Goal: Task Accomplishment & Management: Manage account settings

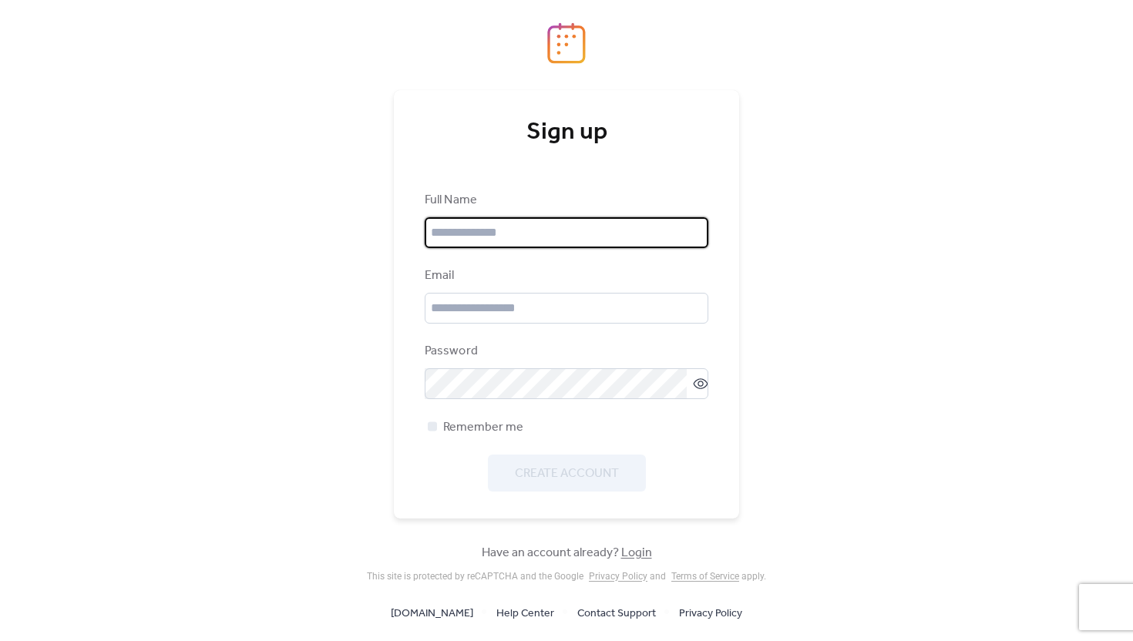
click at [474, 238] on input "text" at bounding box center [567, 232] width 284 height 31
type input "**********"
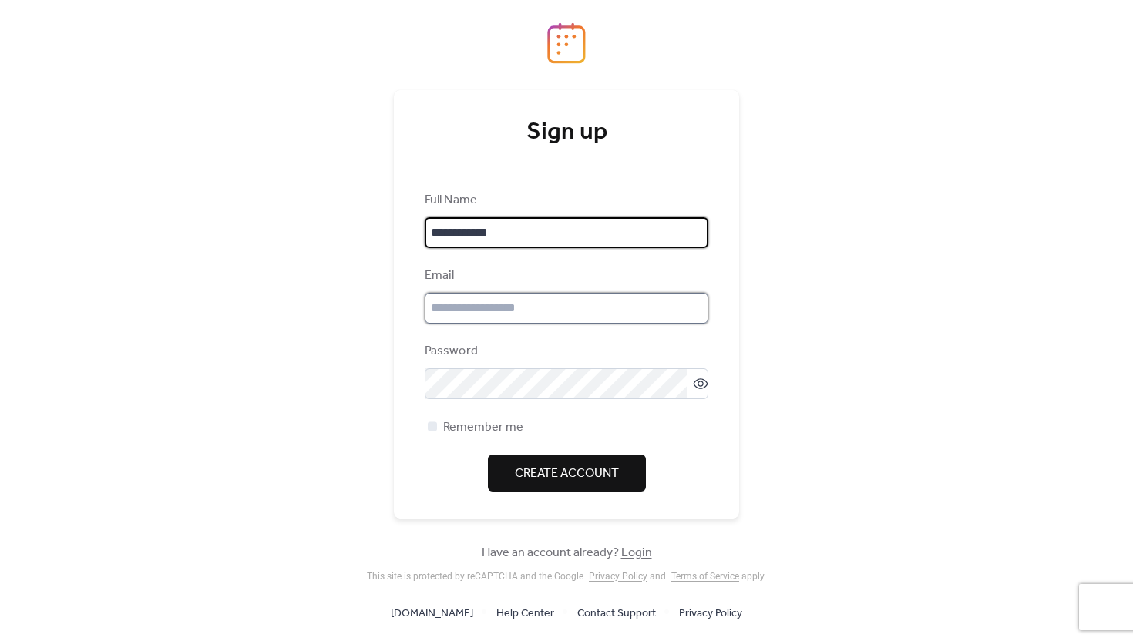
click at [471, 309] on input "email" at bounding box center [567, 308] width 284 height 31
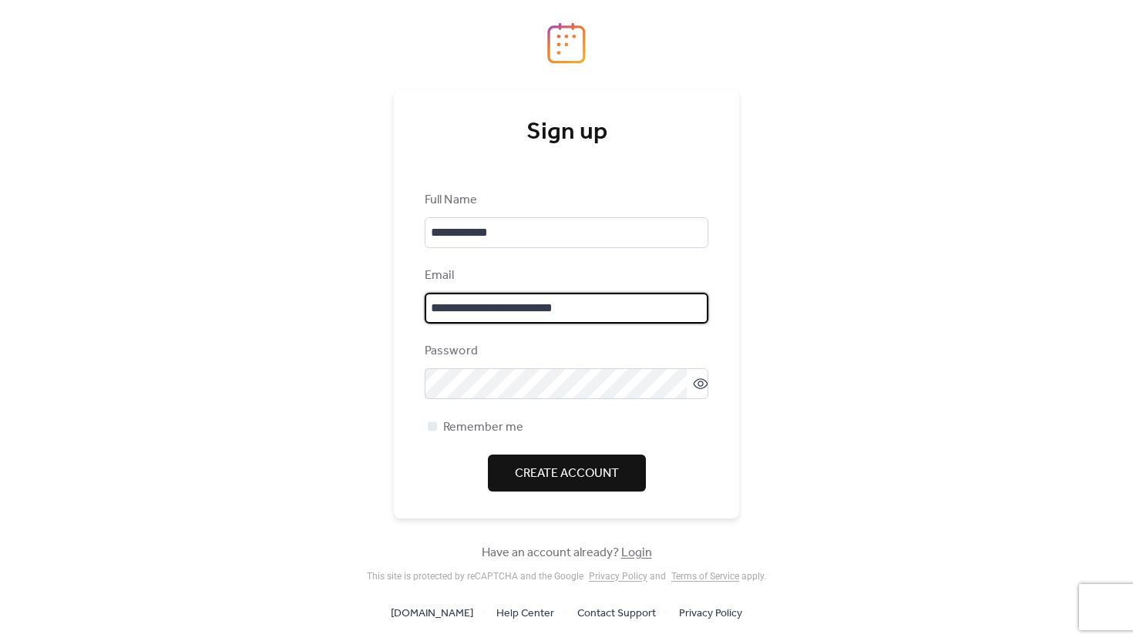
type input "**********"
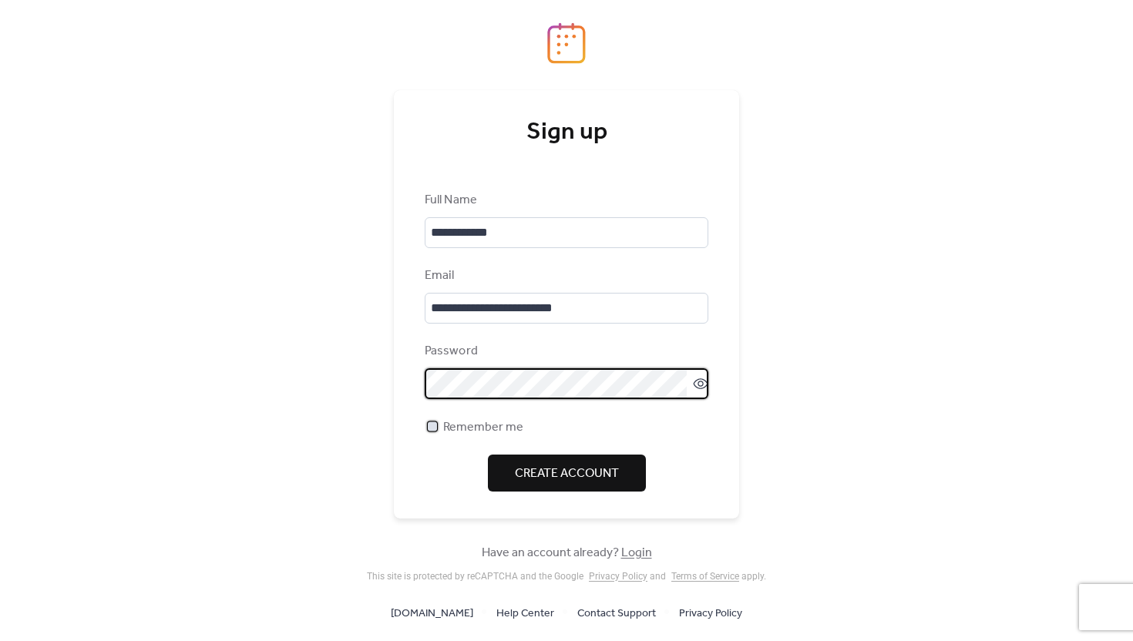
click at [433, 427] on div at bounding box center [432, 426] width 9 height 9
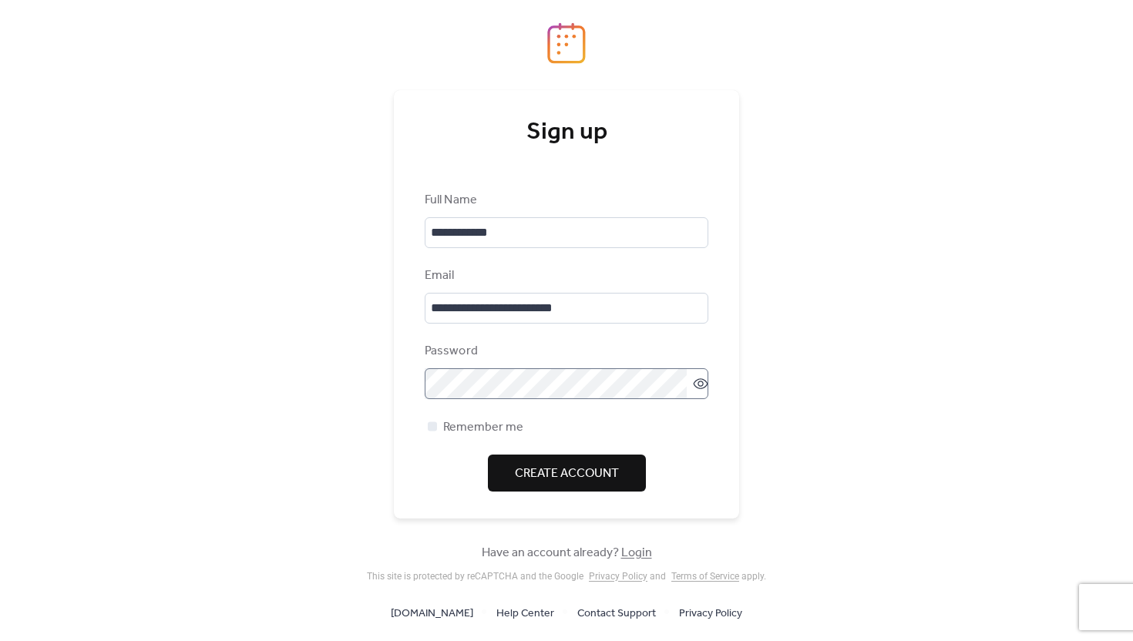
click at [693, 383] on icon at bounding box center [700, 383] width 15 height 15
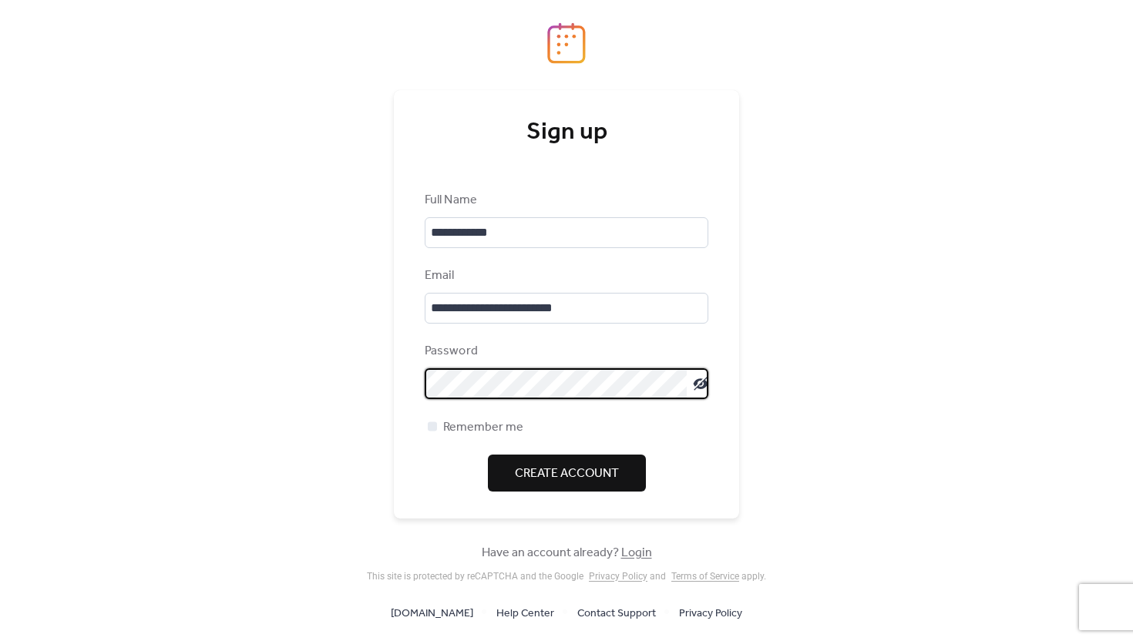
click at [591, 472] on span "Create Account" at bounding box center [567, 474] width 104 height 19
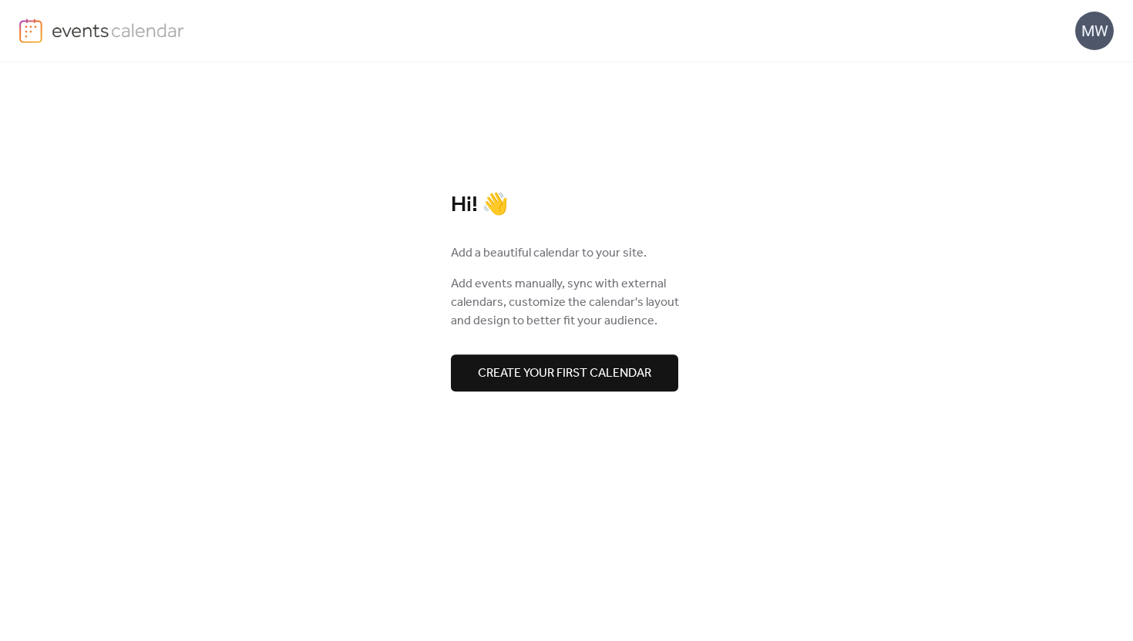
click at [649, 361] on button "Create your first calendar" at bounding box center [564, 373] width 227 height 37
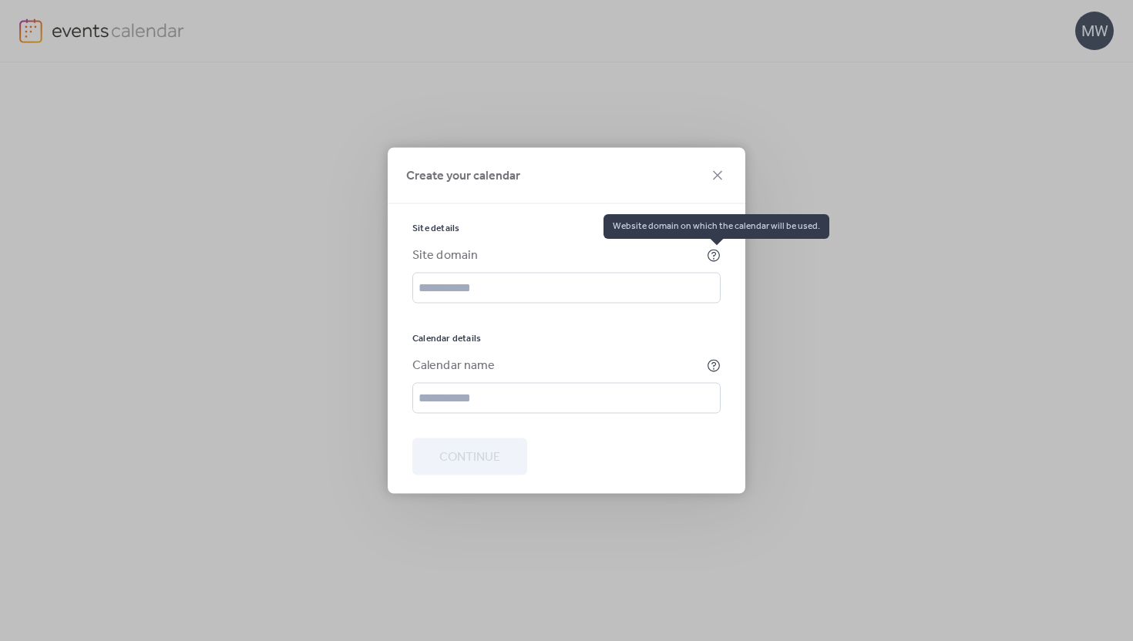
click at [712, 253] on icon at bounding box center [713, 254] width 5 height 5
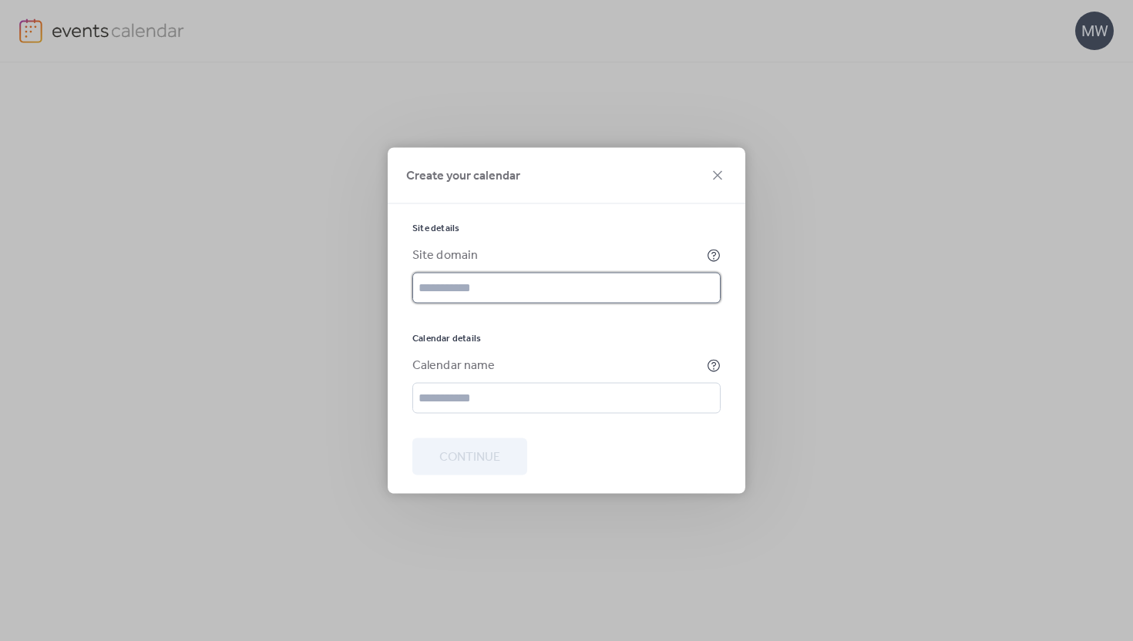
click at [484, 292] on input "text" at bounding box center [566, 288] width 308 height 31
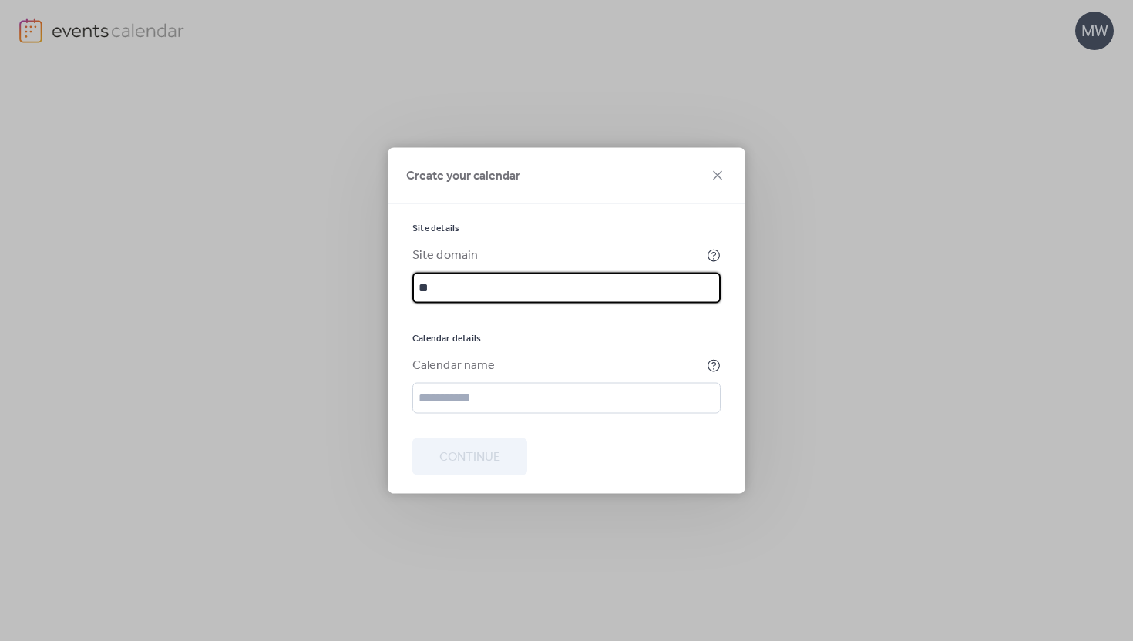
type input "*"
type input "**********"
click at [458, 407] on input "text" at bounding box center [566, 398] width 308 height 31
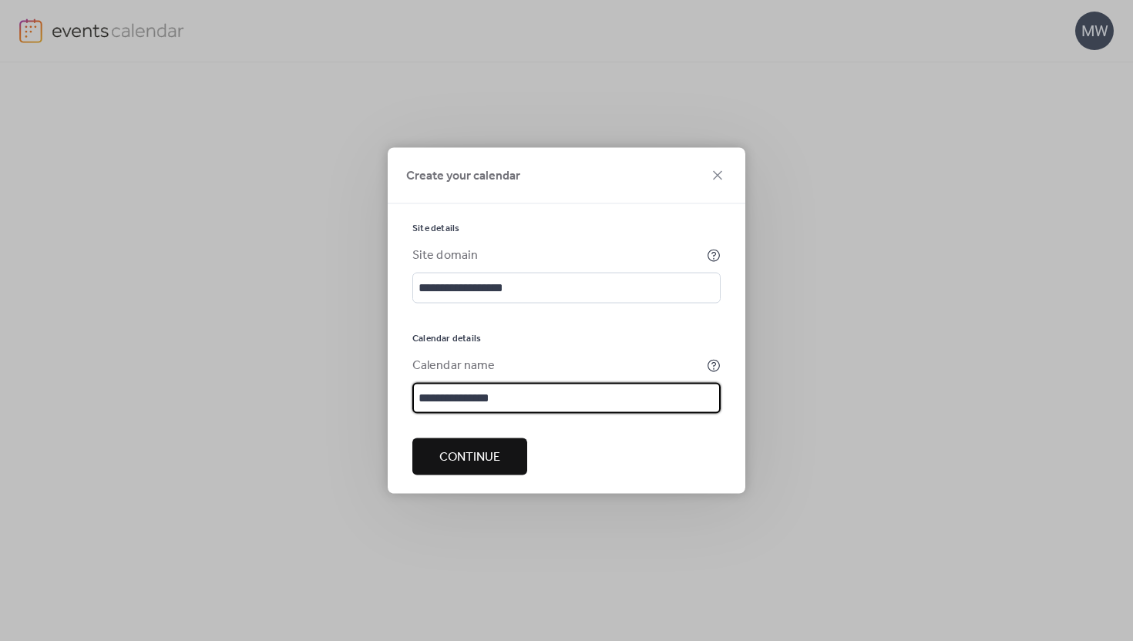
type input "**********"
click at [463, 458] on span "Continue" at bounding box center [469, 458] width 61 height 19
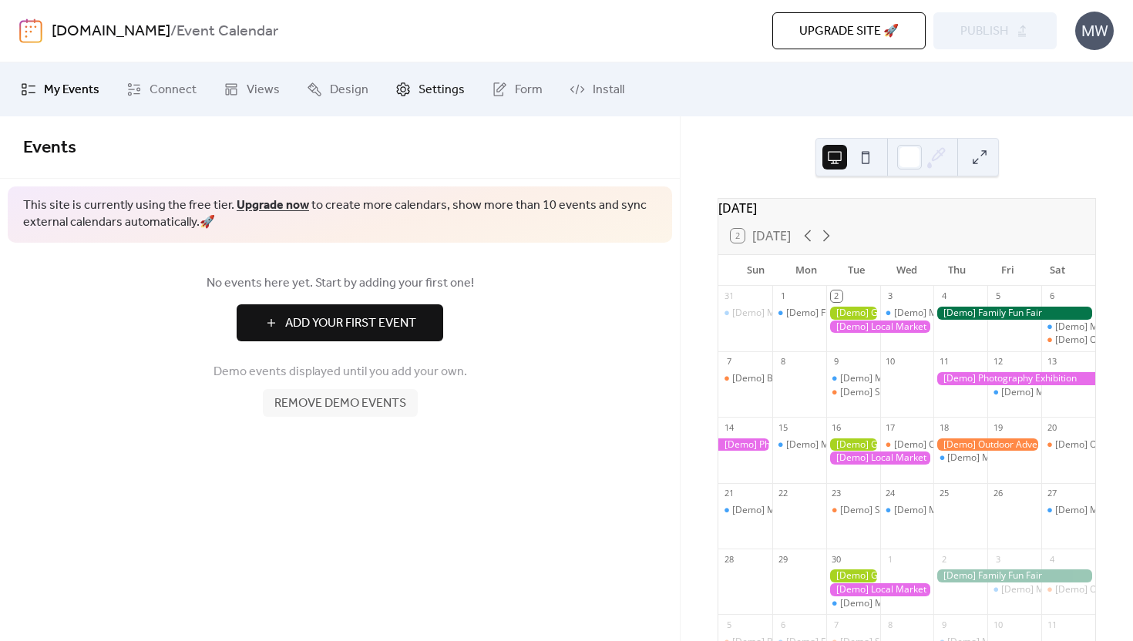
click at [450, 84] on span "Settings" at bounding box center [442, 90] width 46 height 19
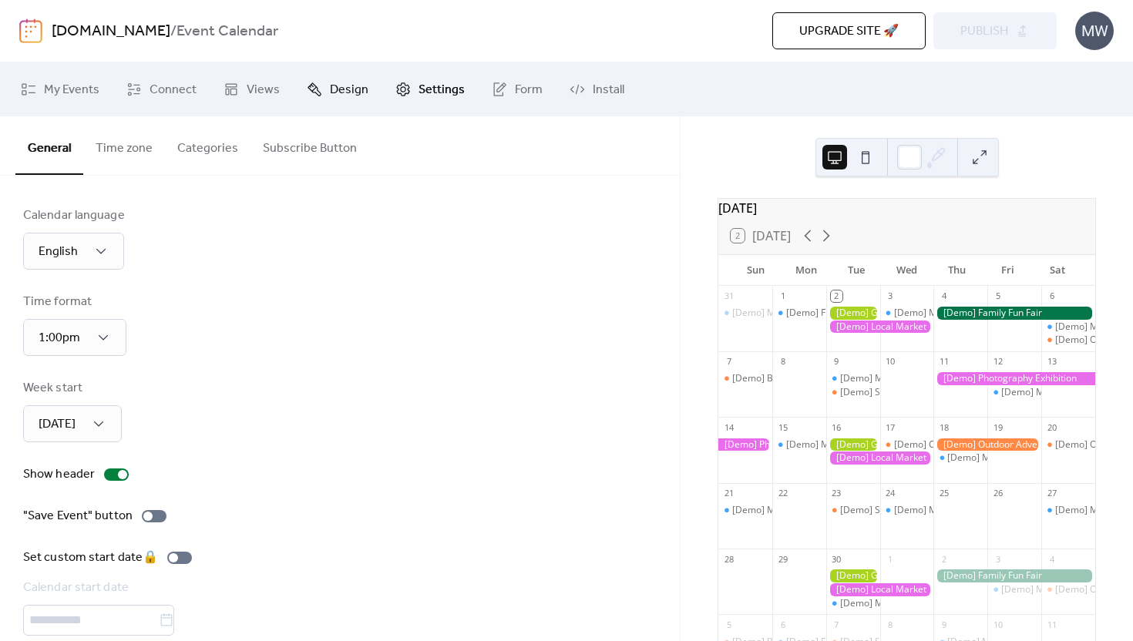
click at [335, 82] on span "Design" at bounding box center [349, 90] width 39 height 19
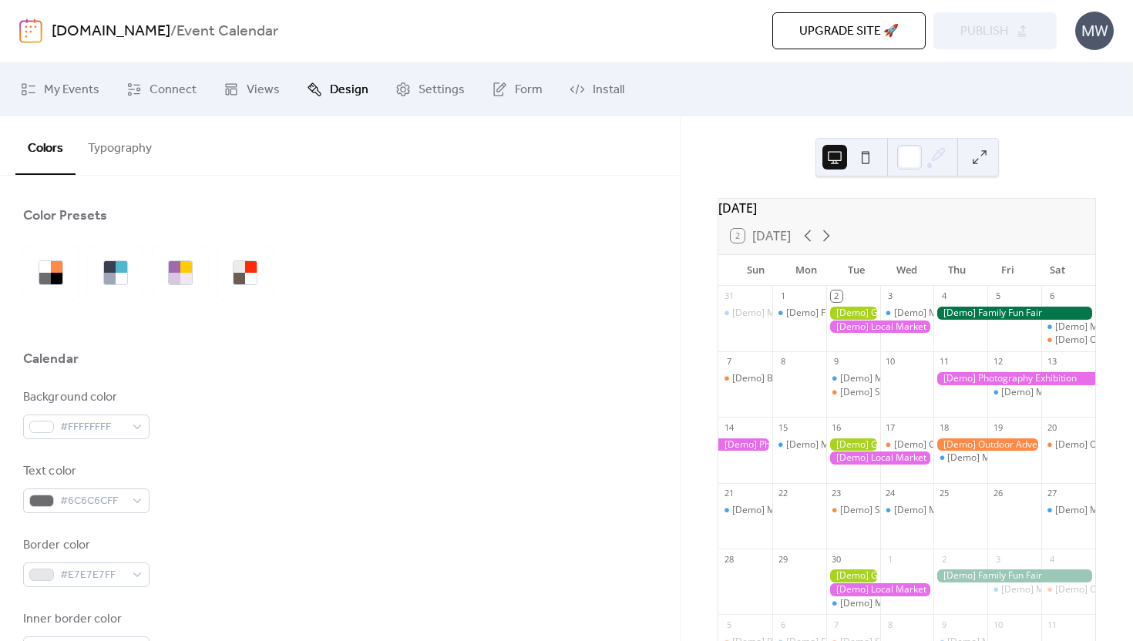
click at [126, 153] on button "Typography" at bounding box center [120, 144] width 89 height 57
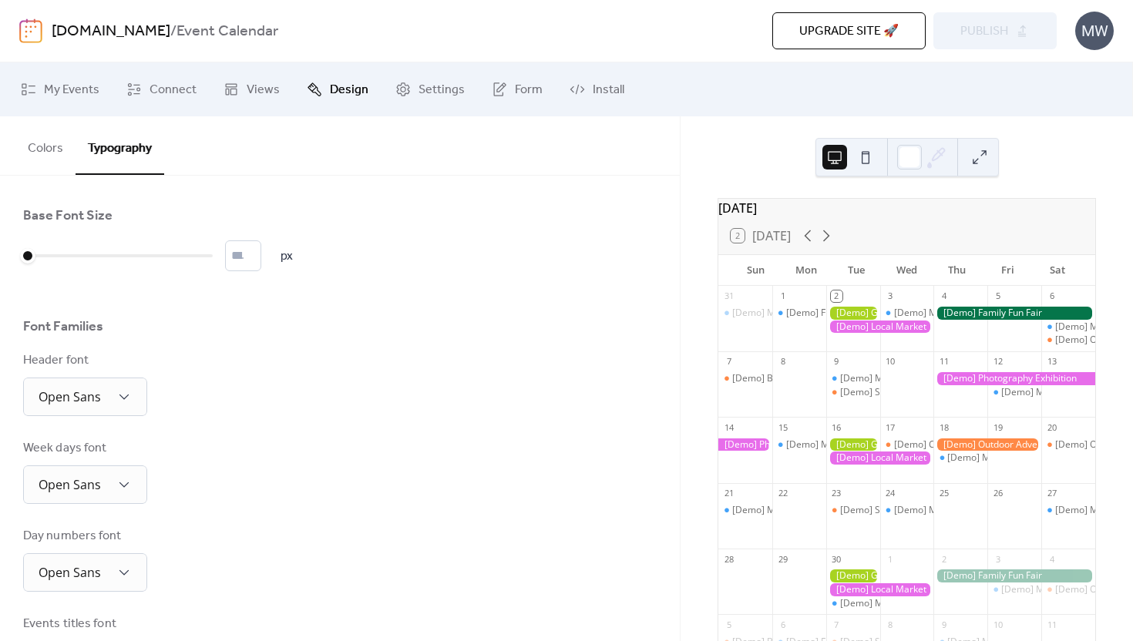
click at [58, 150] on button "Colors" at bounding box center [45, 144] width 60 height 57
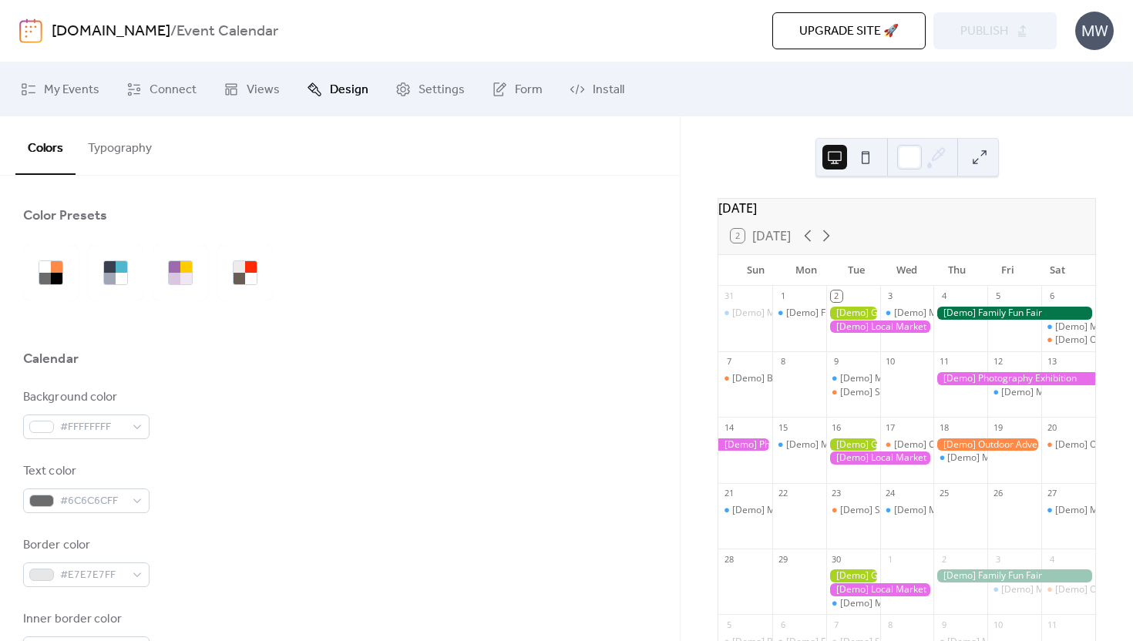
click at [66, 34] on link "[DOMAIN_NAME]" at bounding box center [111, 31] width 119 height 29
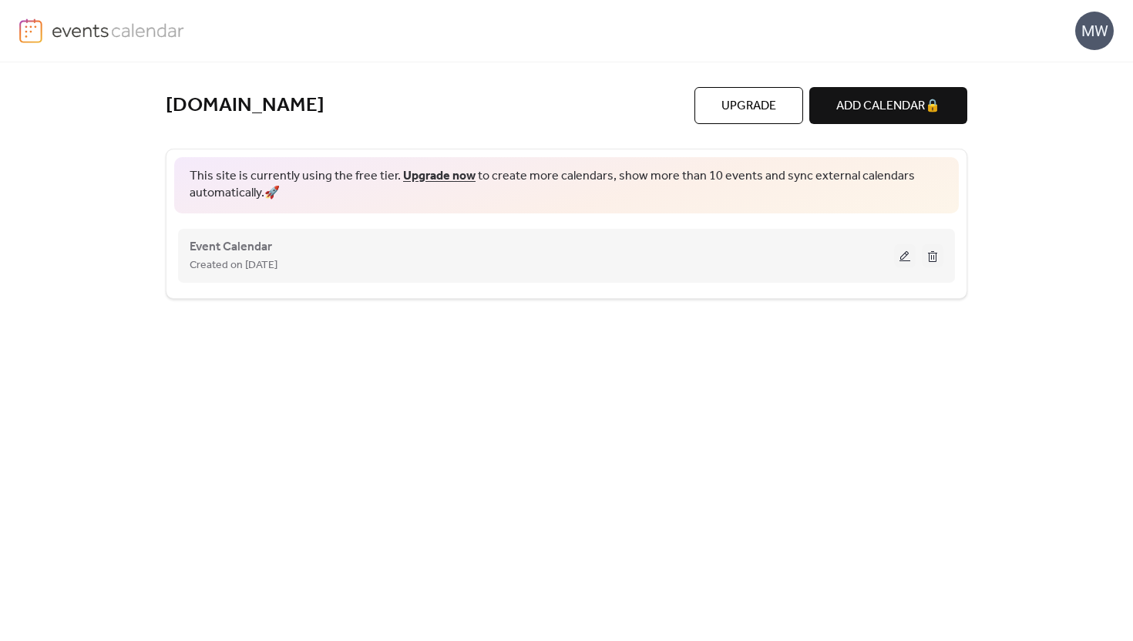
click at [253, 262] on span "Created on [DATE]" at bounding box center [234, 266] width 88 height 19
click at [482, 225] on div "Event Calendar Created on [DATE]" at bounding box center [567, 256] width 754 height 62
click at [903, 259] on button at bounding box center [905, 255] width 22 height 23
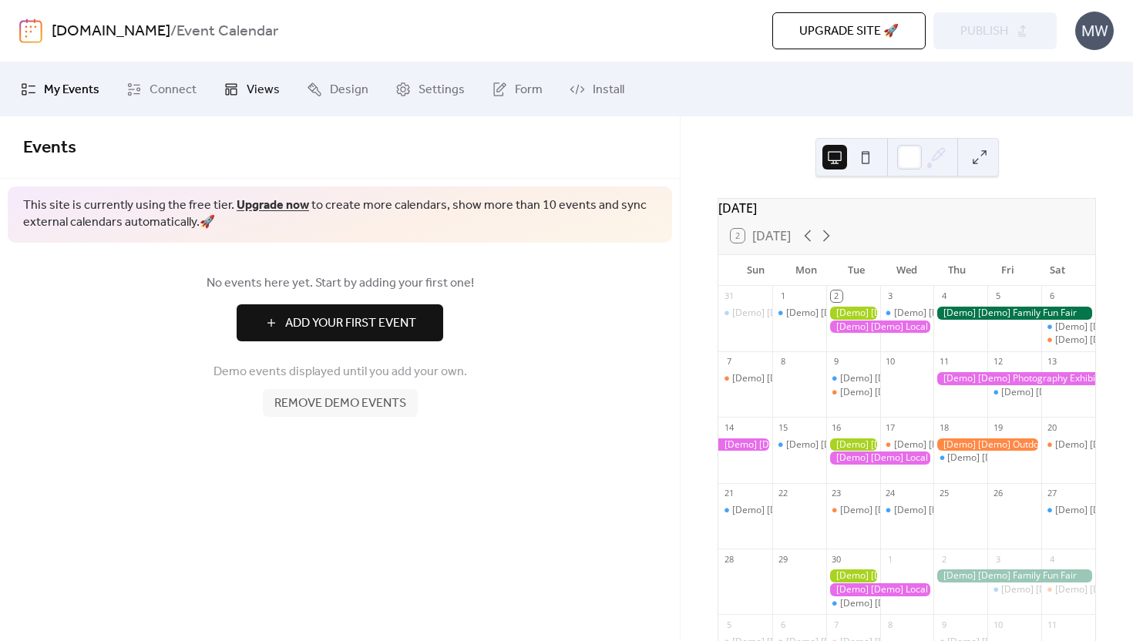
click at [268, 97] on span "Views" at bounding box center [263, 90] width 33 height 19
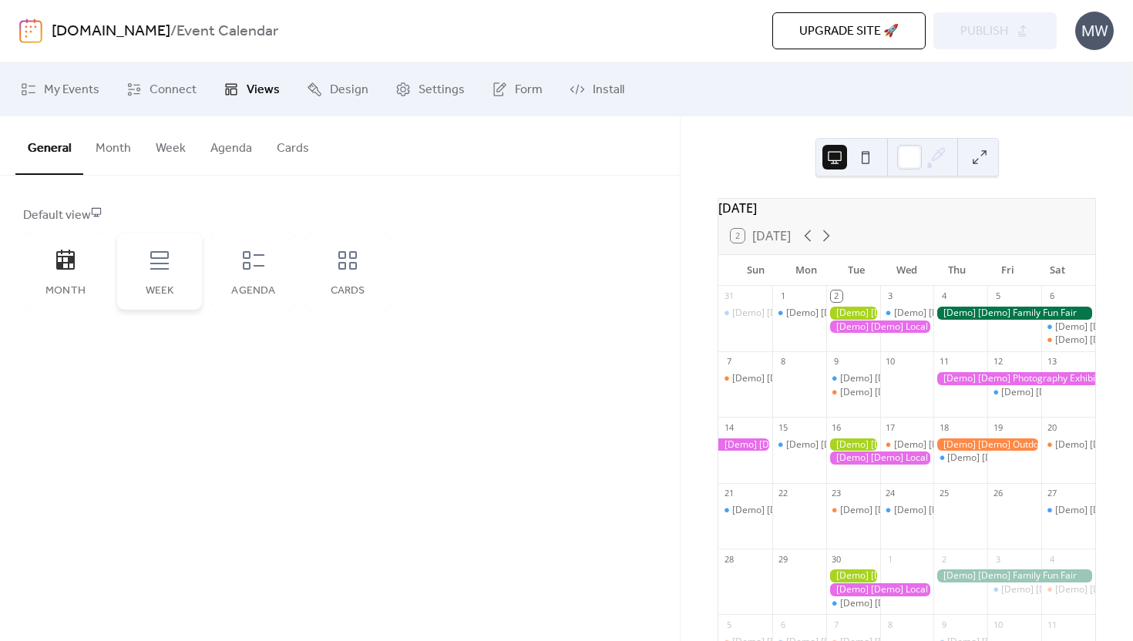
click at [143, 289] on div "Week" at bounding box center [160, 291] width 54 height 12
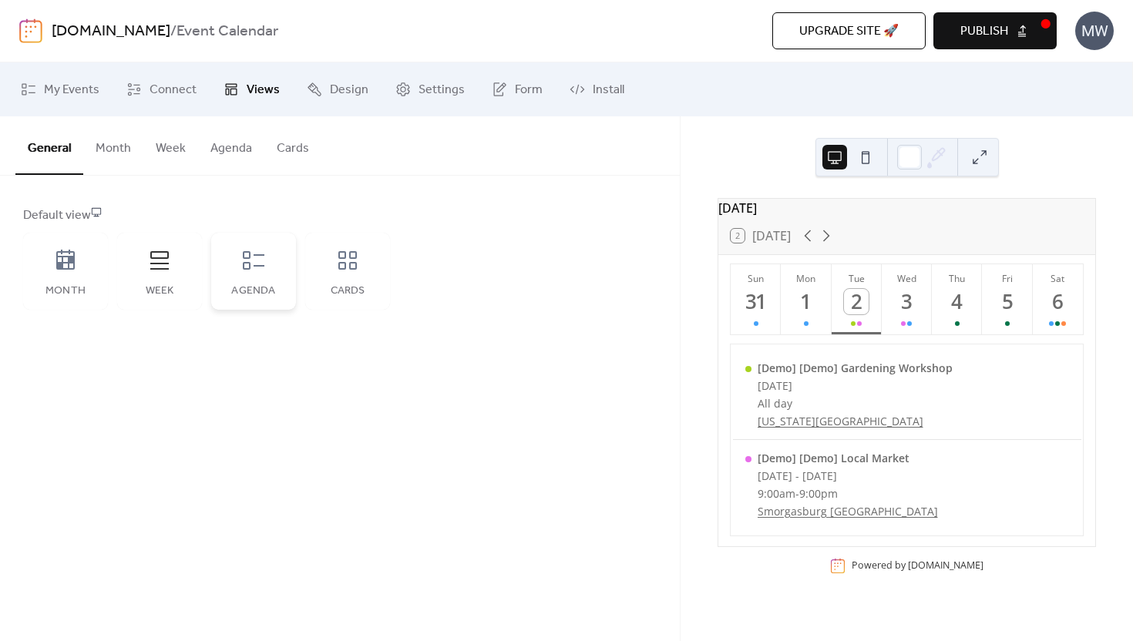
click at [263, 264] on icon at bounding box center [253, 260] width 25 height 25
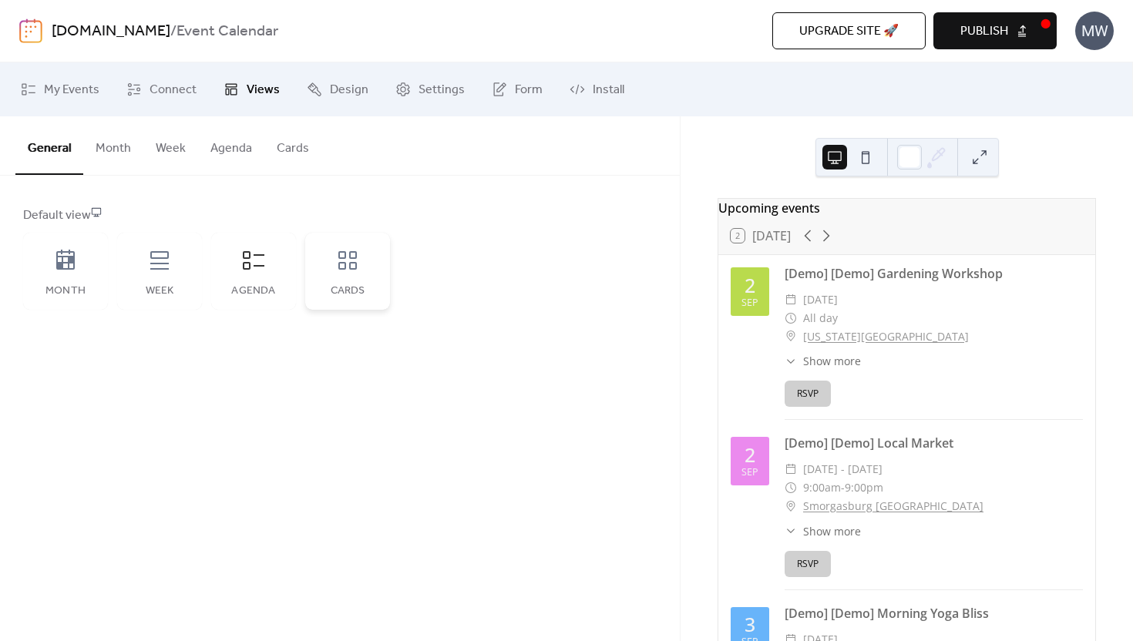
click at [353, 271] on icon at bounding box center [347, 260] width 25 height 25
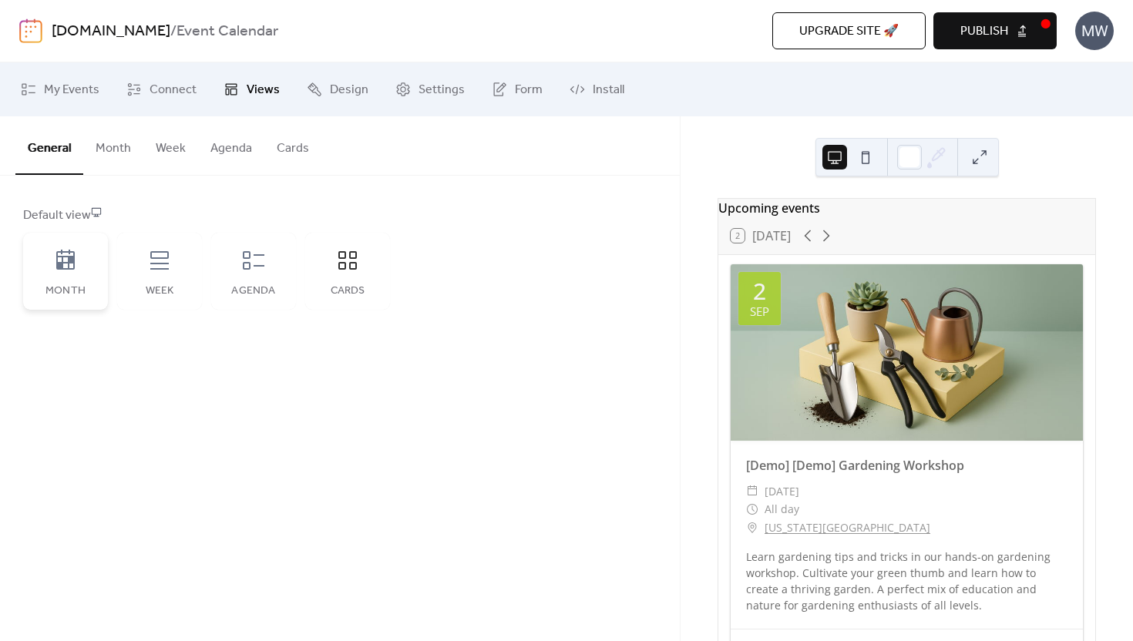
click at [59, 255] on icon at bounding box center [65, 260] width 25 height 25
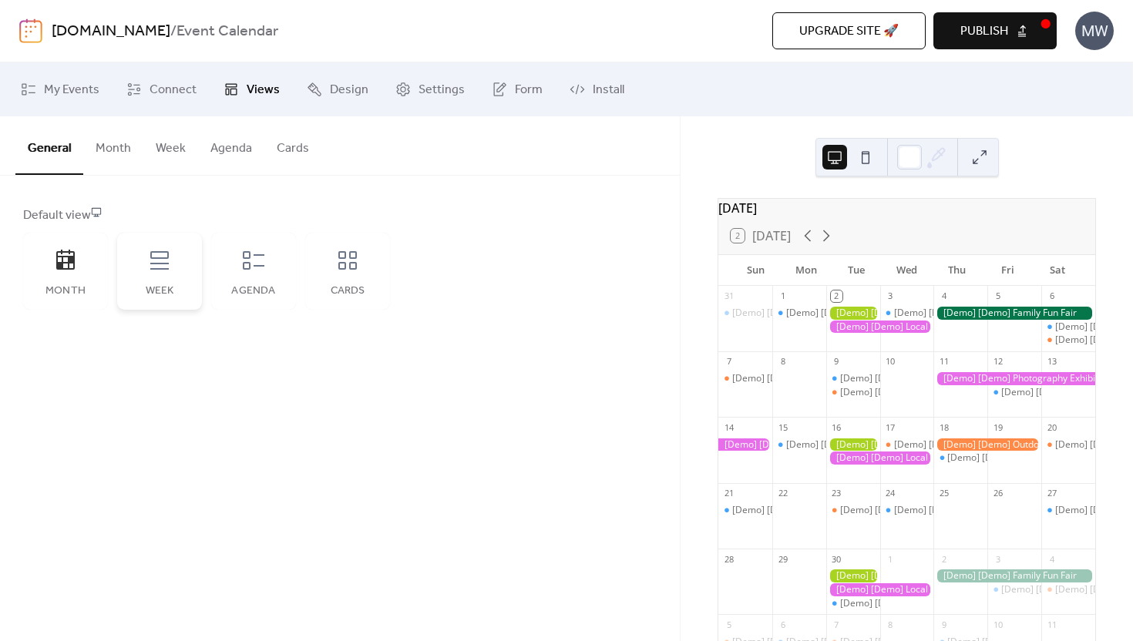
click at [162, 262] on icon at bounding box center [159, 260] width 25 height 25
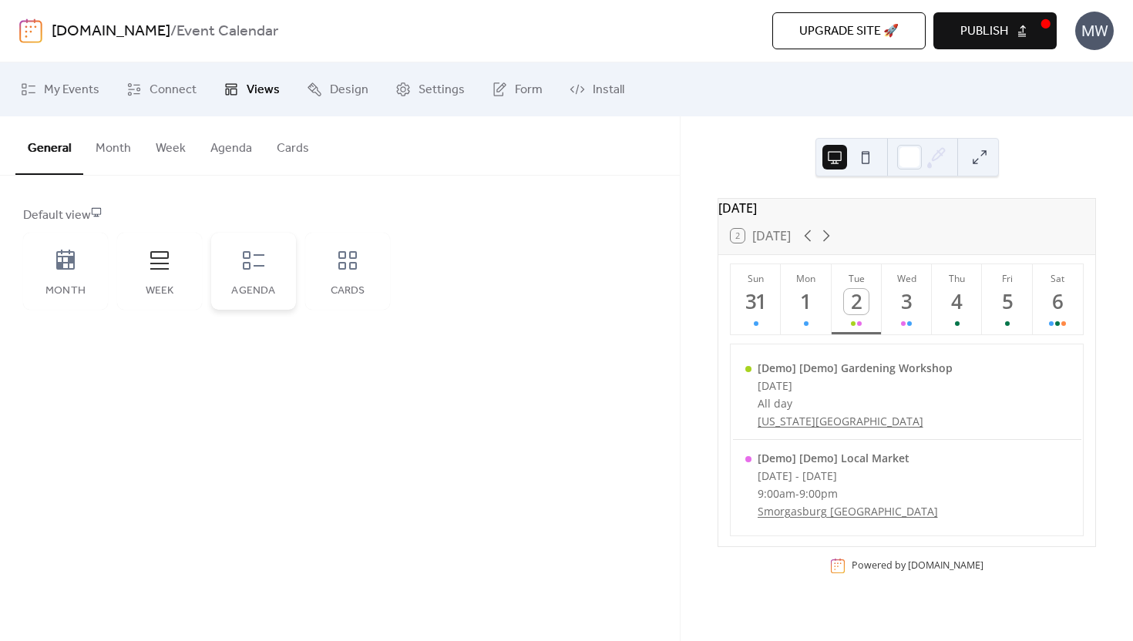
click at [278, 262] on div "Agenda" at bounding box center [253, 271] width 85 height 77
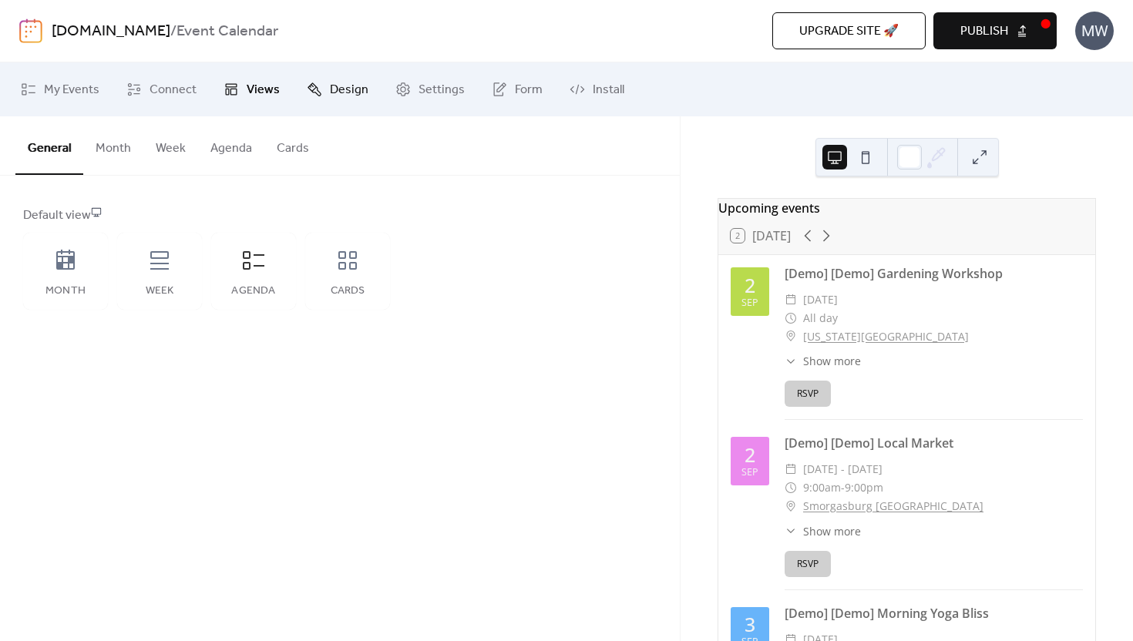
click at [336, 93] on span "Design" at bounding box center [349, 90] width 39 height 19
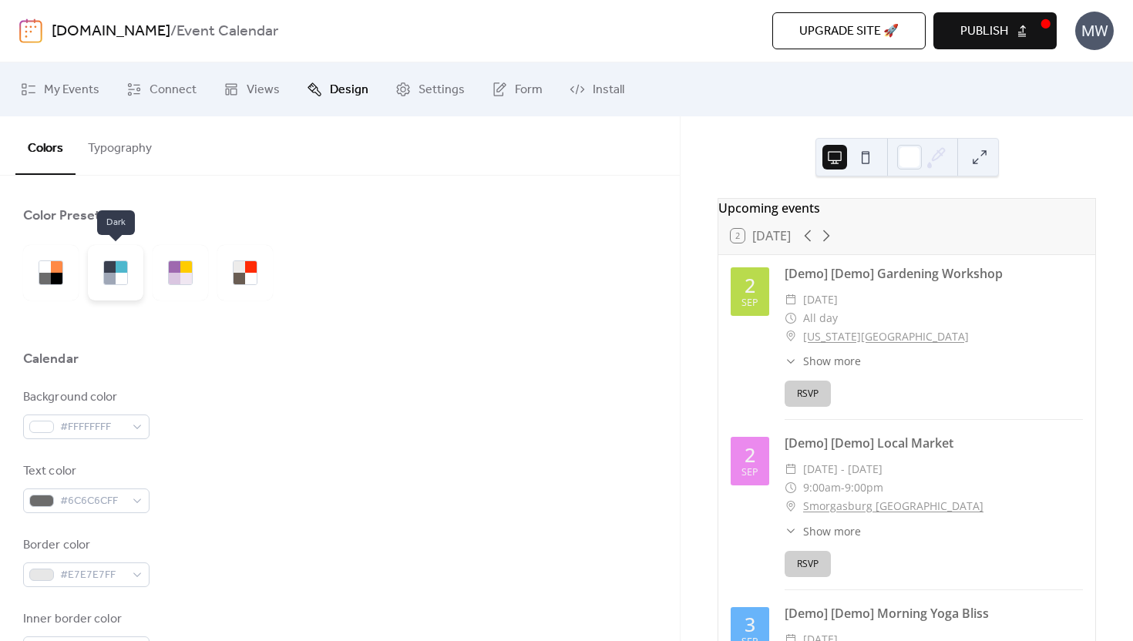
click at [115, 267] on div at bounding box center [110, 267] width 12 height 12
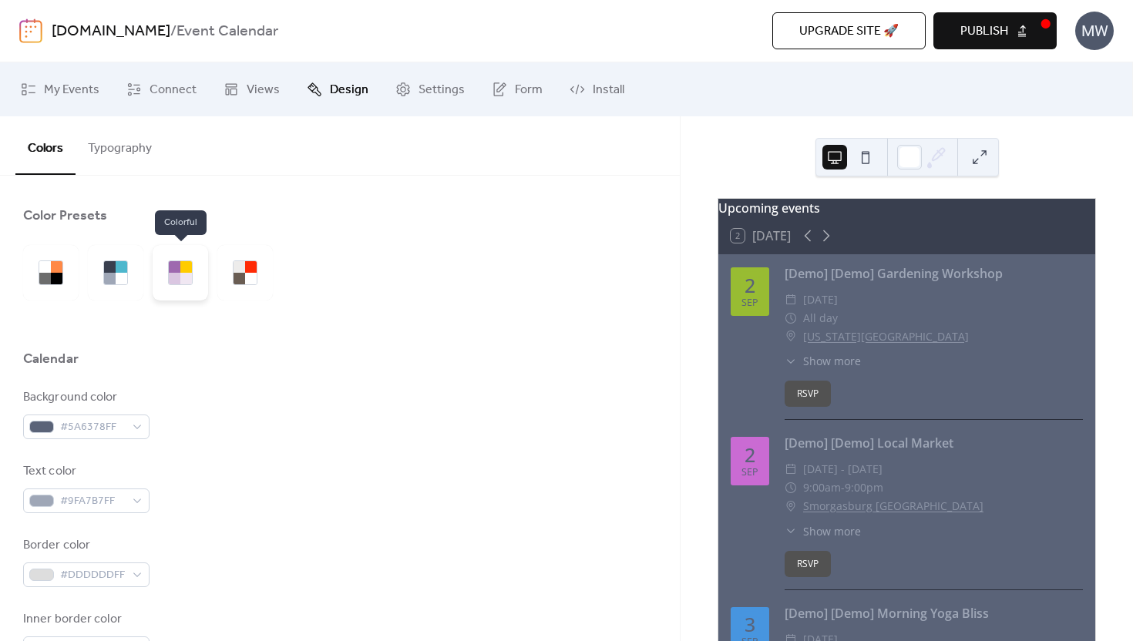
click at [185, 270] on div at bounding box center [186, 267] width 12 height 12
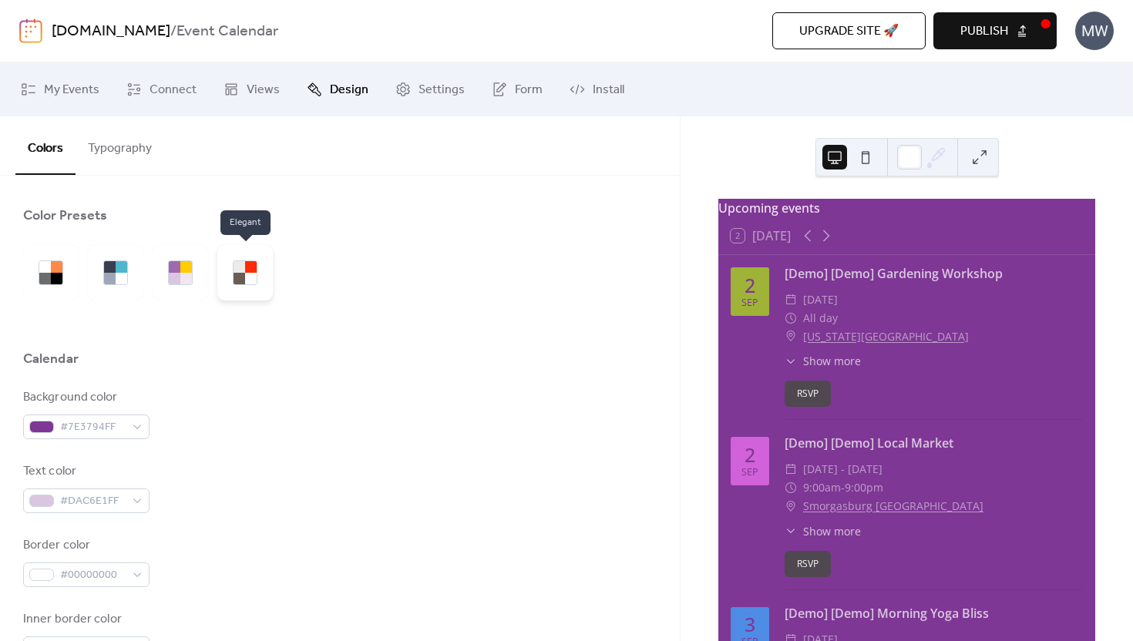
click at [241, 279] on div at bounding box center [240, 279] width 12 height 12
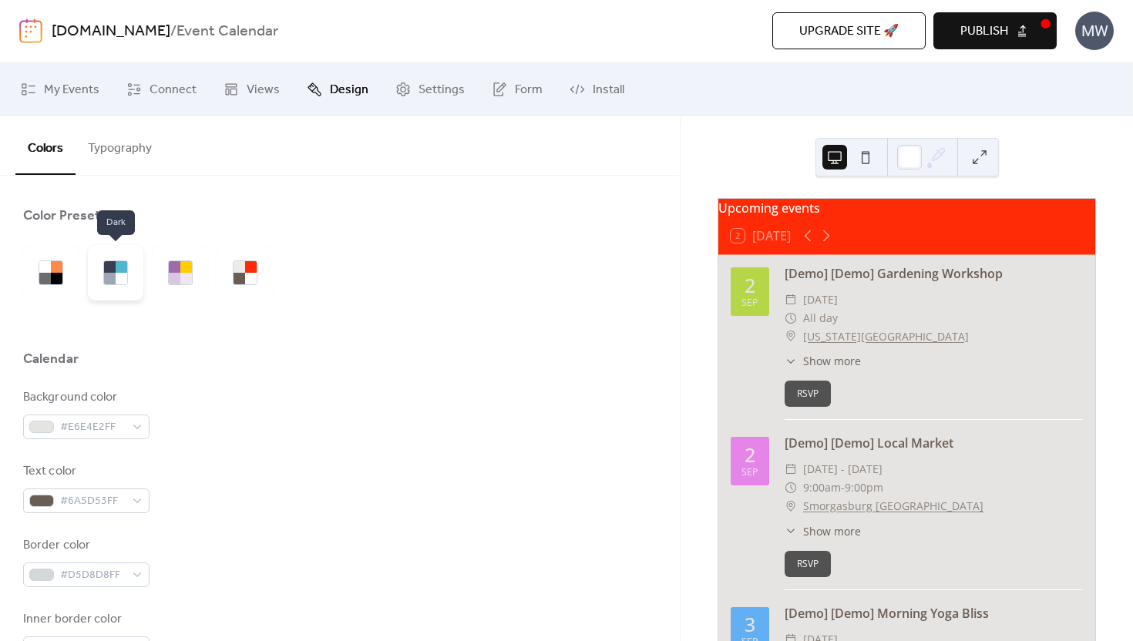
click at [111, 278] on div at bounding box center [110, 279] width 12 height 12
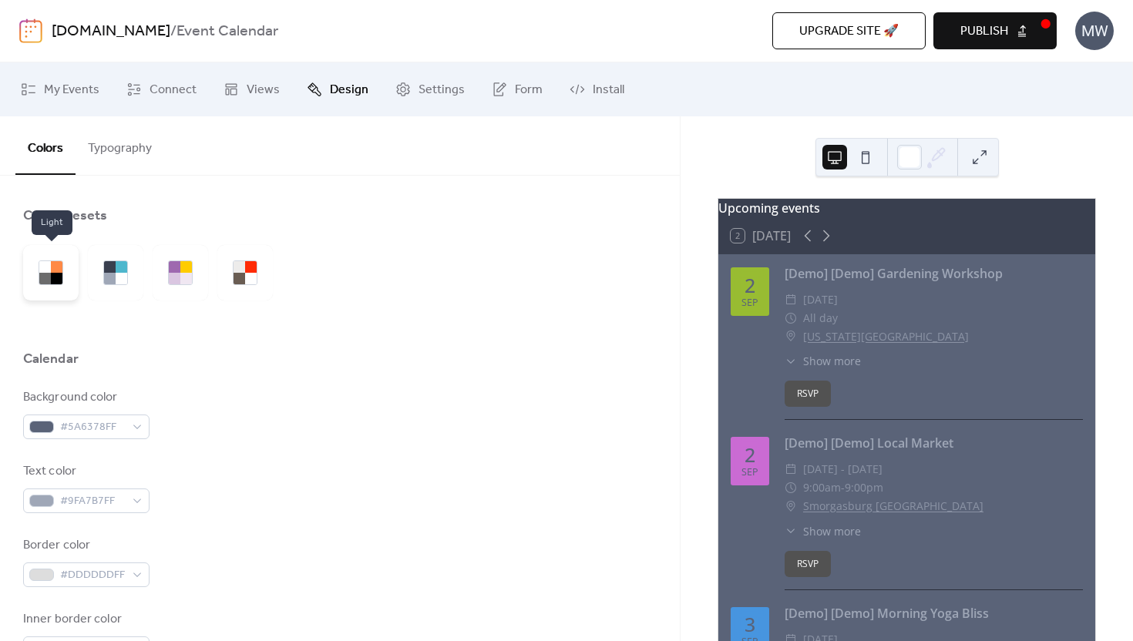
click at [42, 276] on div at bounding box center [45, 279] width 12 height 12
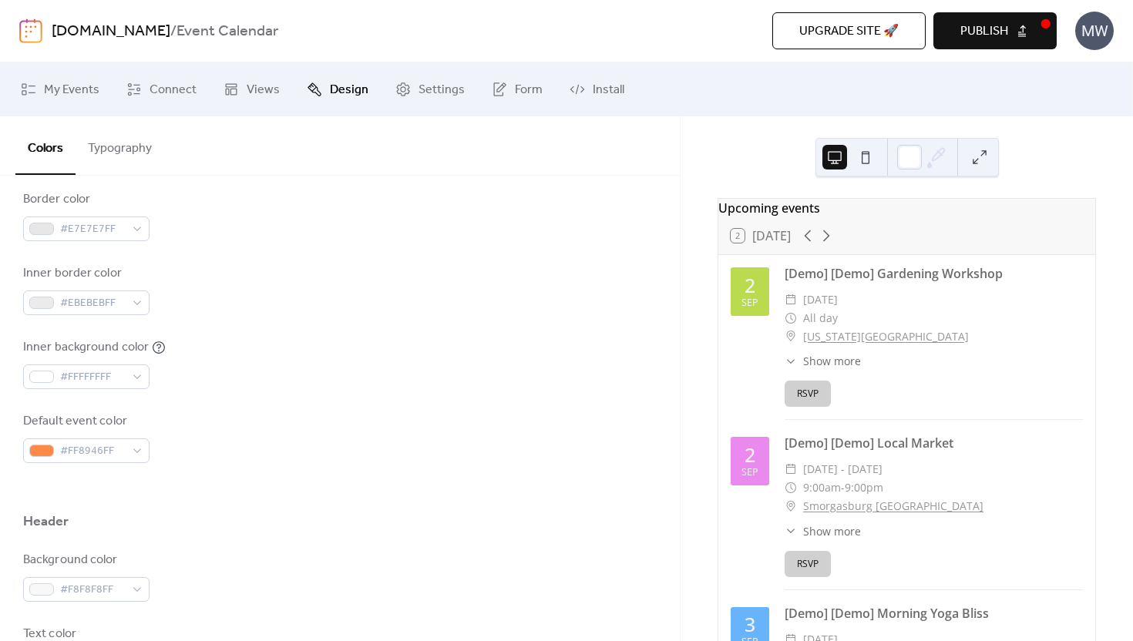
scroll to position [373, 0]
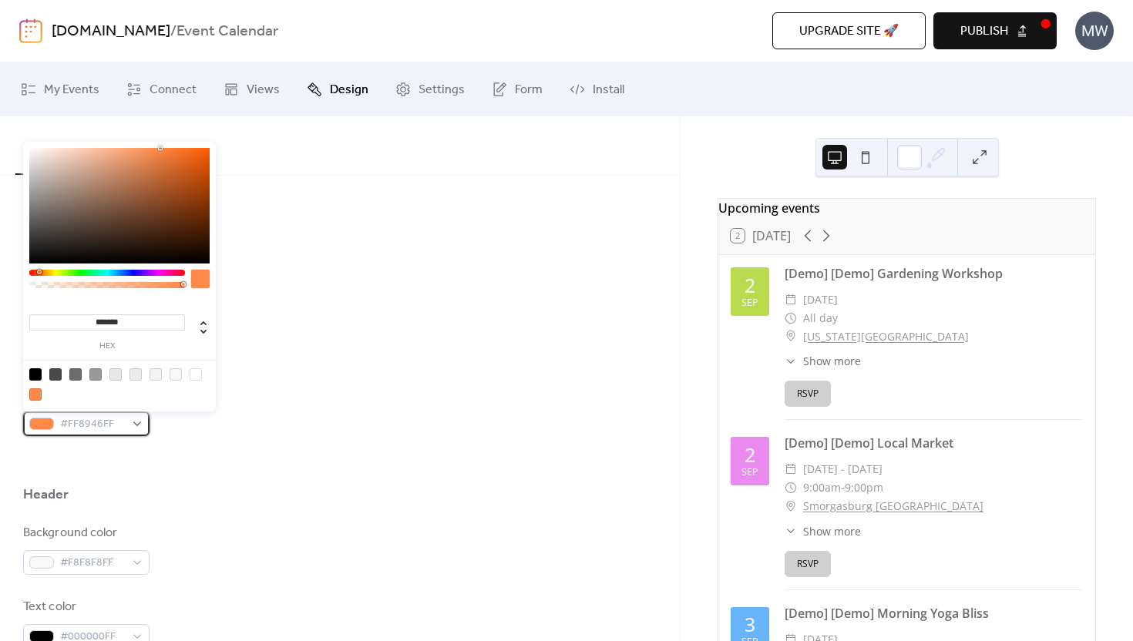
click at [82, 422] on span "#FF8946FF" at bounding box center [92, 424] width 65 height 19
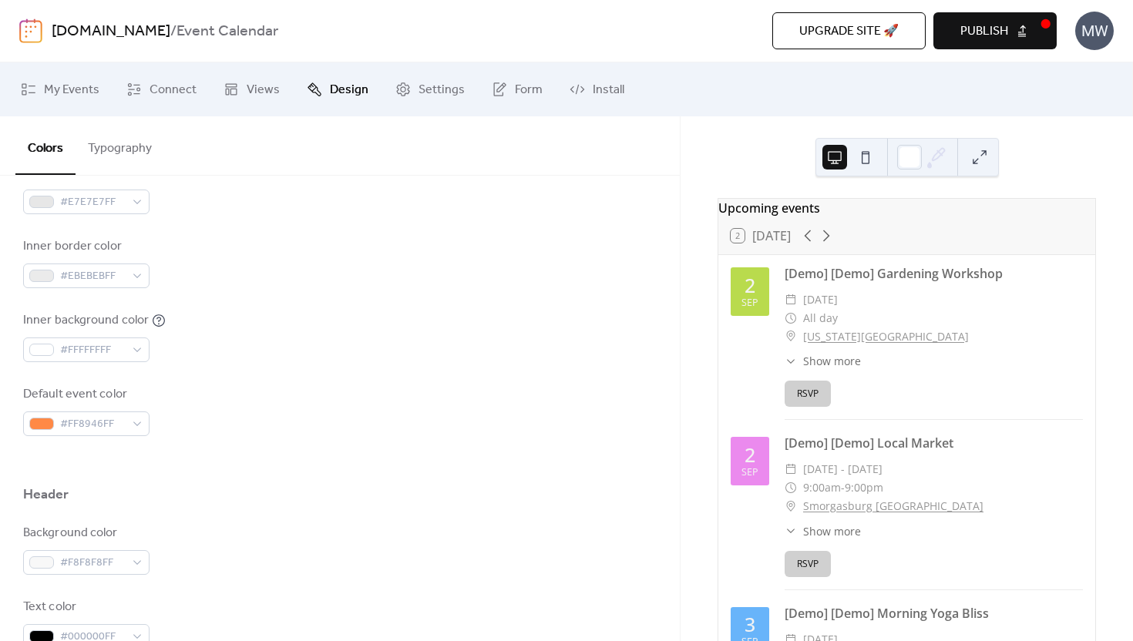
click at [147, 459] on div at bounding box center [340, 460] width 634 height 49
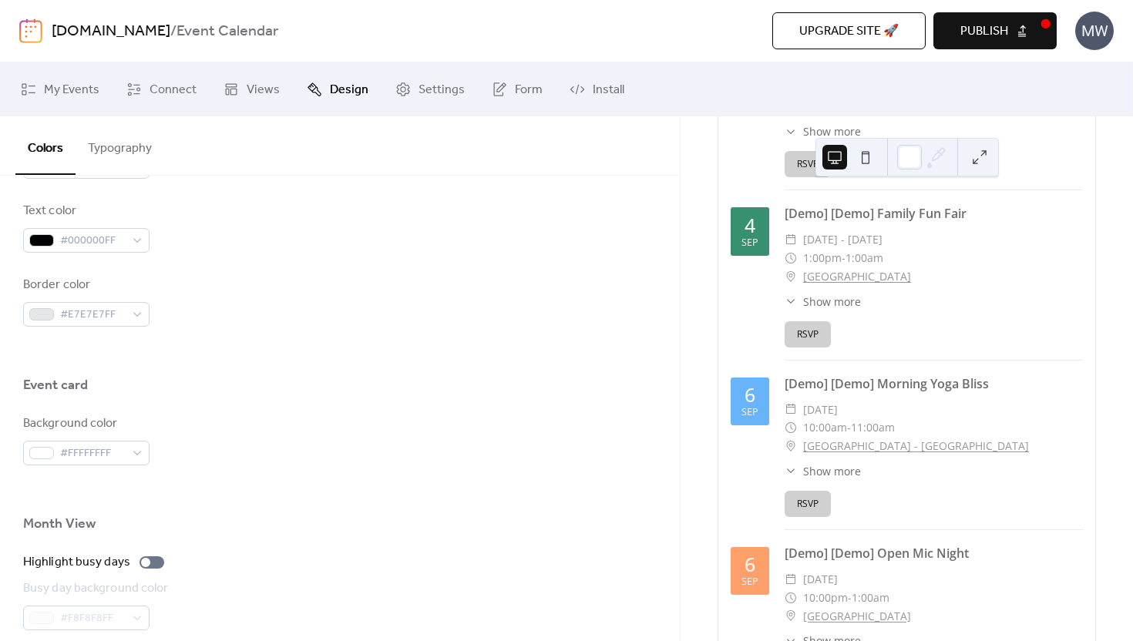
scroll to position [0, 0]
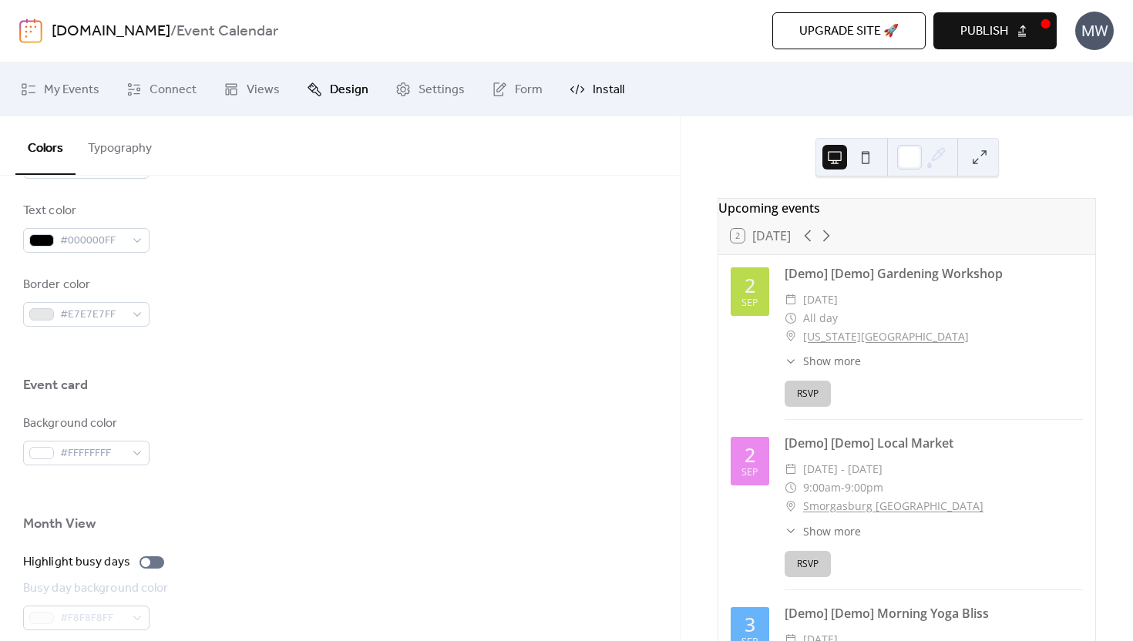
click at [606, 88] on span "Install" at bounding box center [609, 90] width 32 height 19
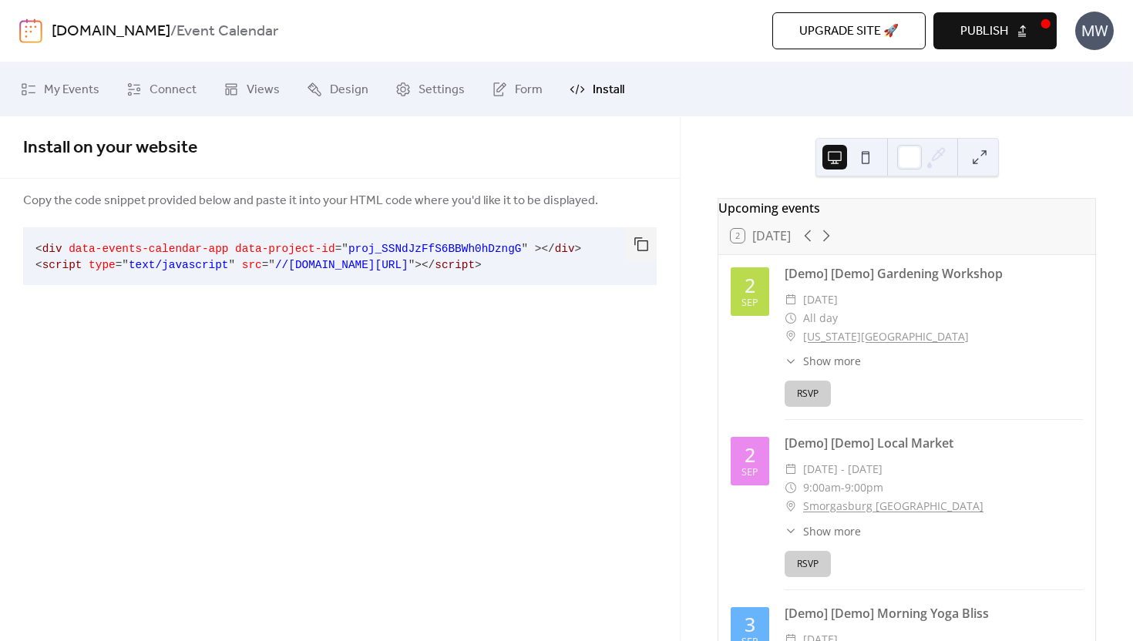
click at [606, 89] on span "Install" at bounding box center [609, 90] width 32 height 19
click at [404, 89] on icon at bounding box center [402, 89] width 15 height 15
